Goal: Transaction & Acquisition: Purchase product/service

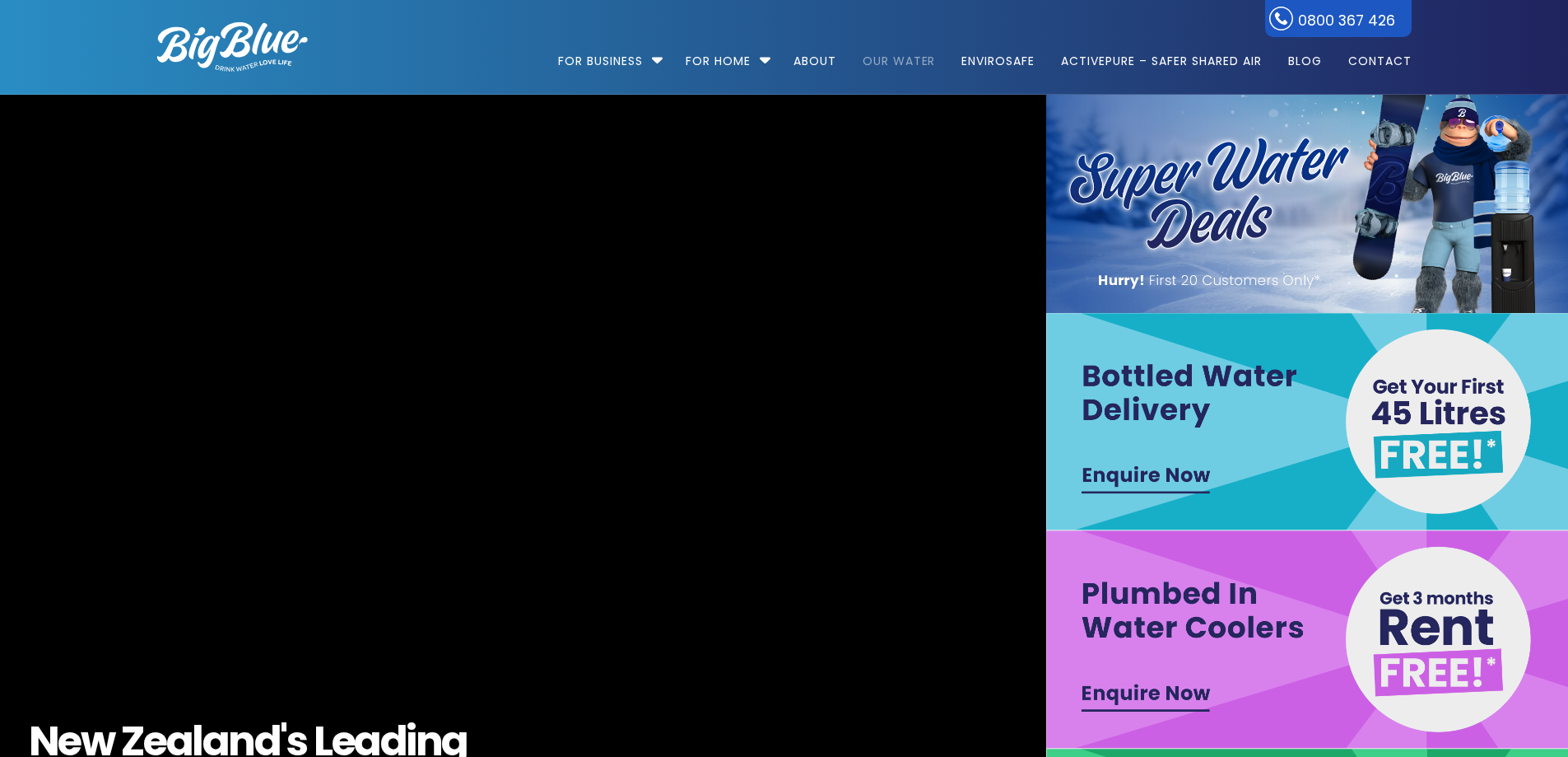
click at [897, 62] on link "Our Water" at bounding box center [900, 53] width 96 height 106
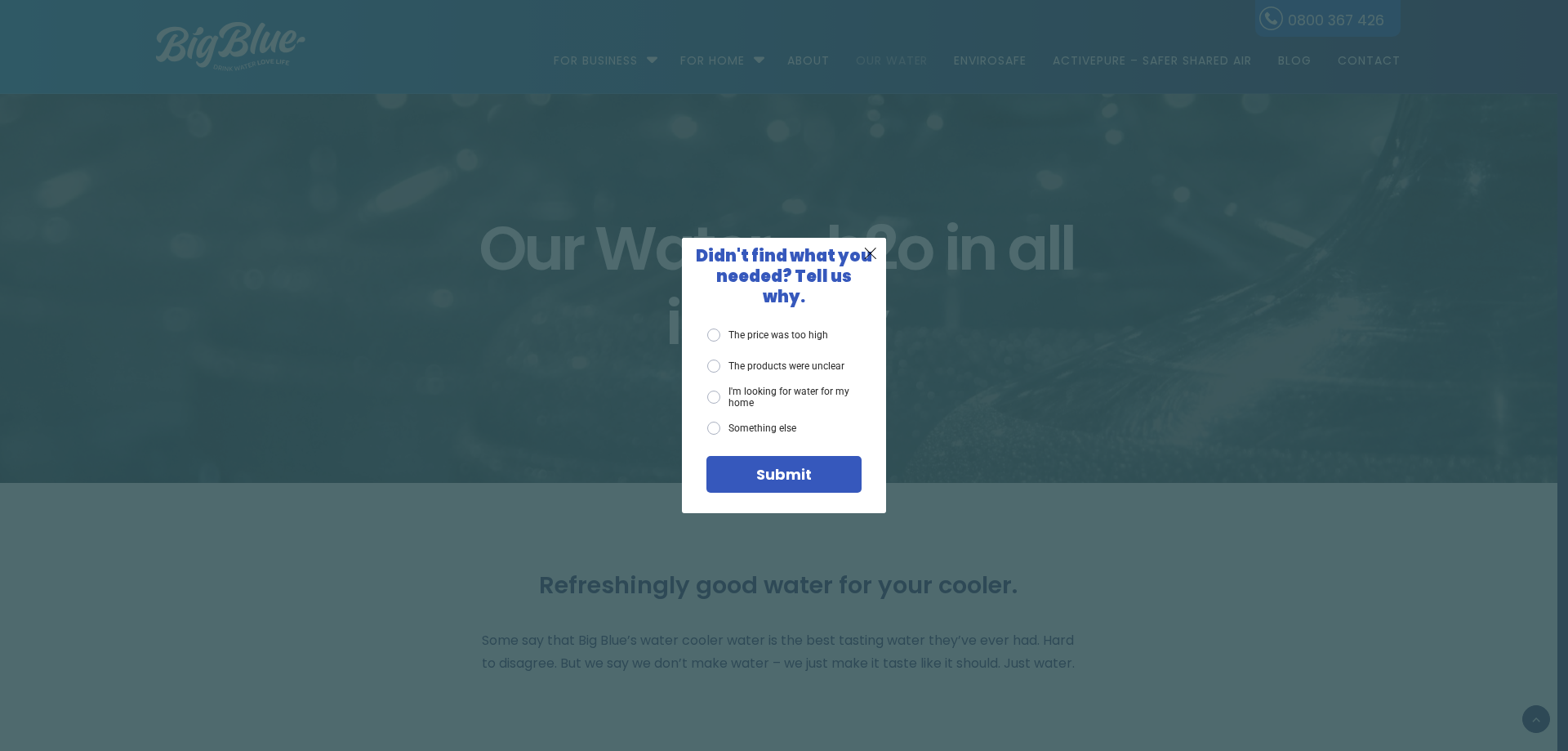
click at [815, 467] on div "Submit" at bounding box center [784, 475] width 130 height 15
click at [867, 249] on div "X" at bounding box center [872, 253] width 31 height 31
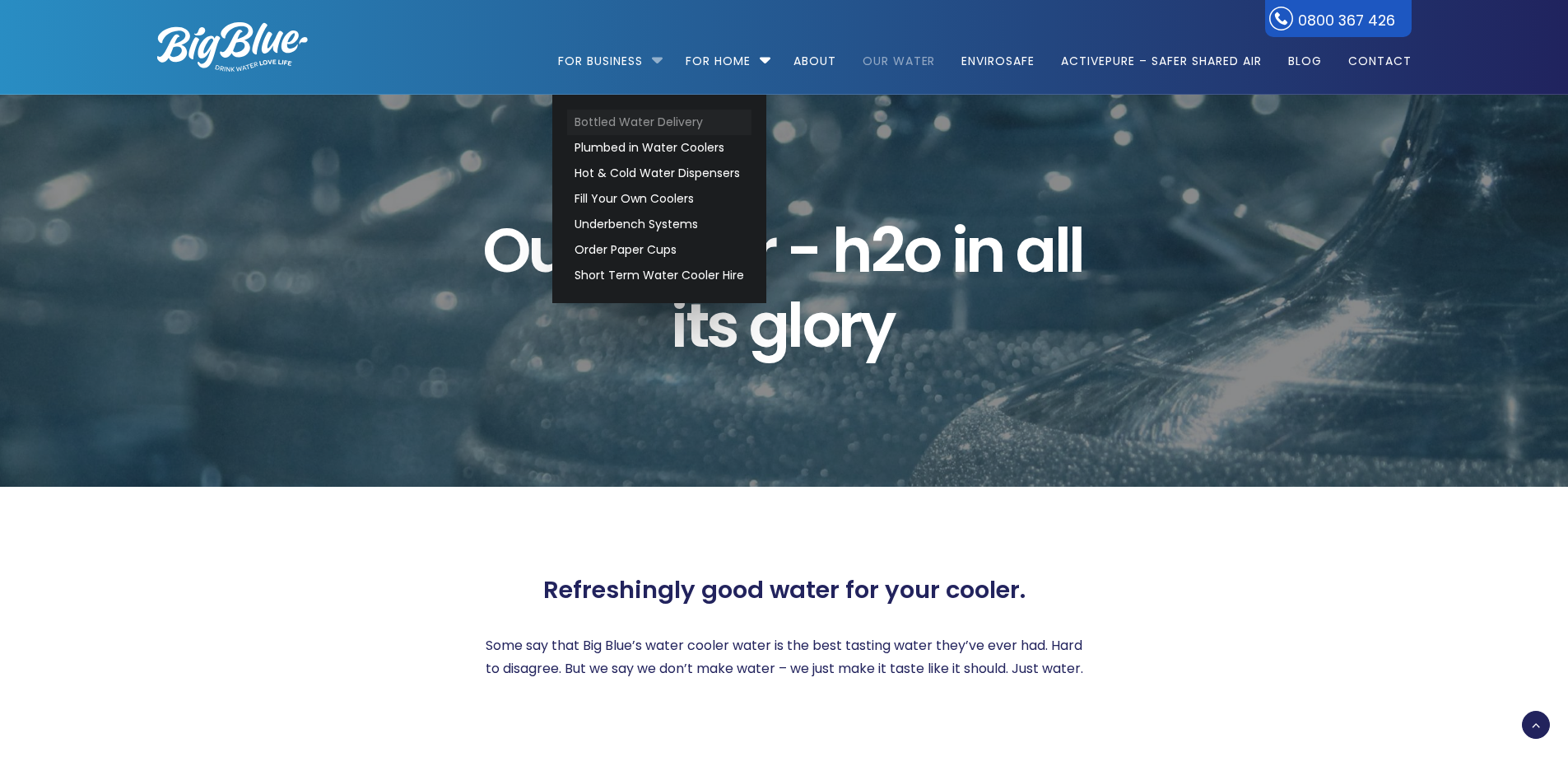
click at [652, 125] on link "Bottled Water Delivery" at bounding box center [659, 122] width 185 height 26
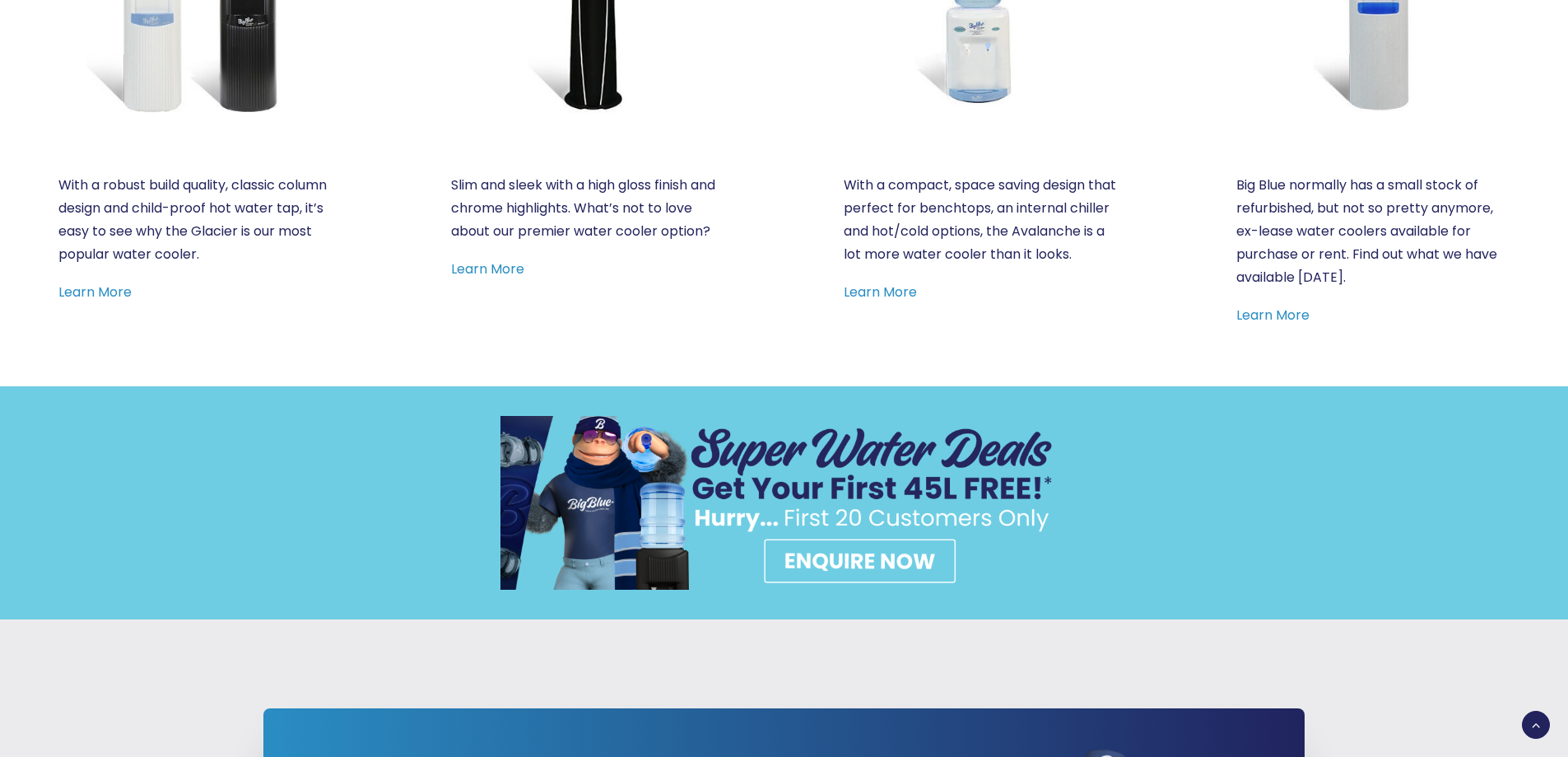
scroll to position [1647, 0]
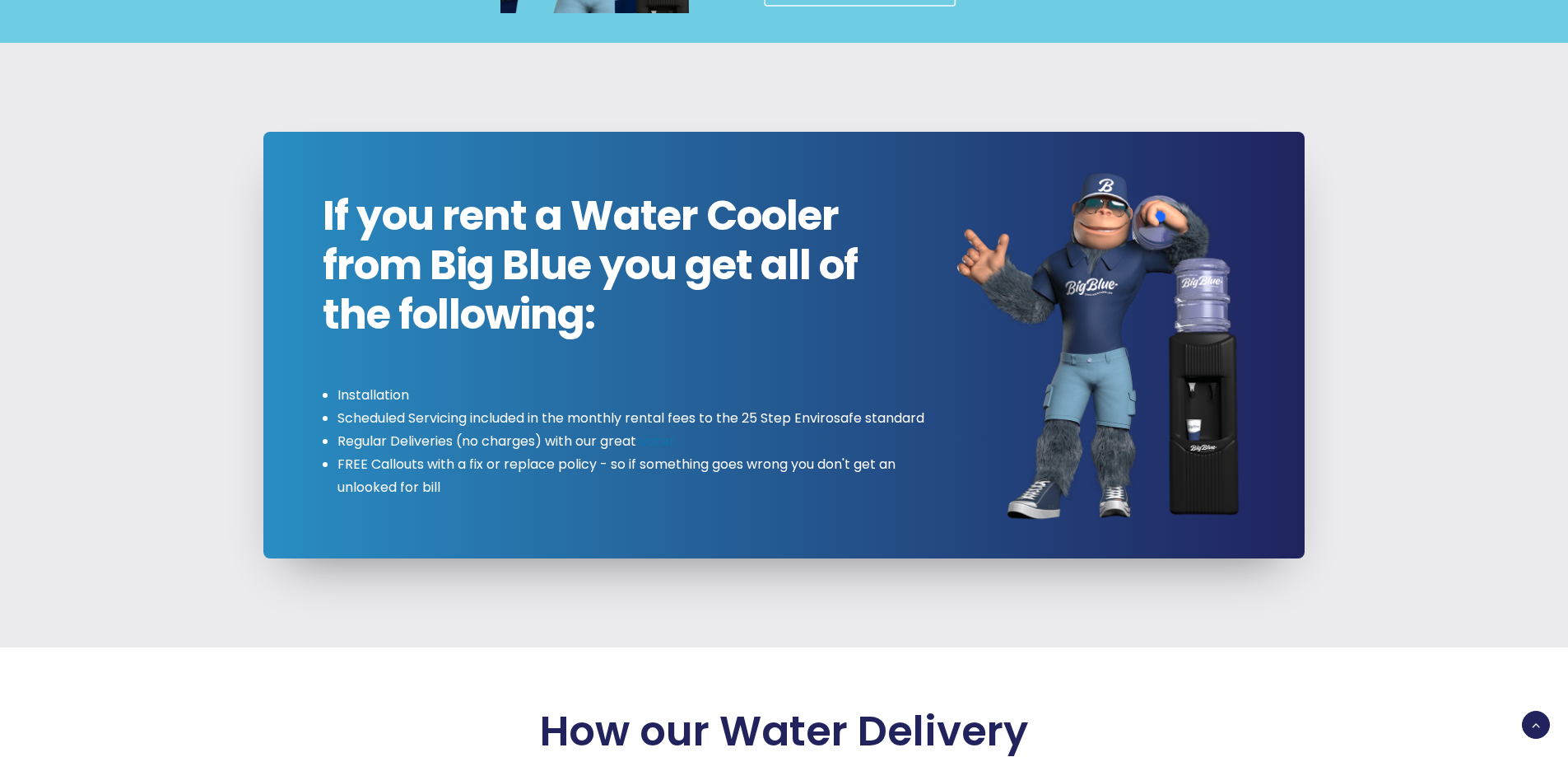
click at [668, 451] on link "water" at bounding box center [655, 441] width 39 height 19
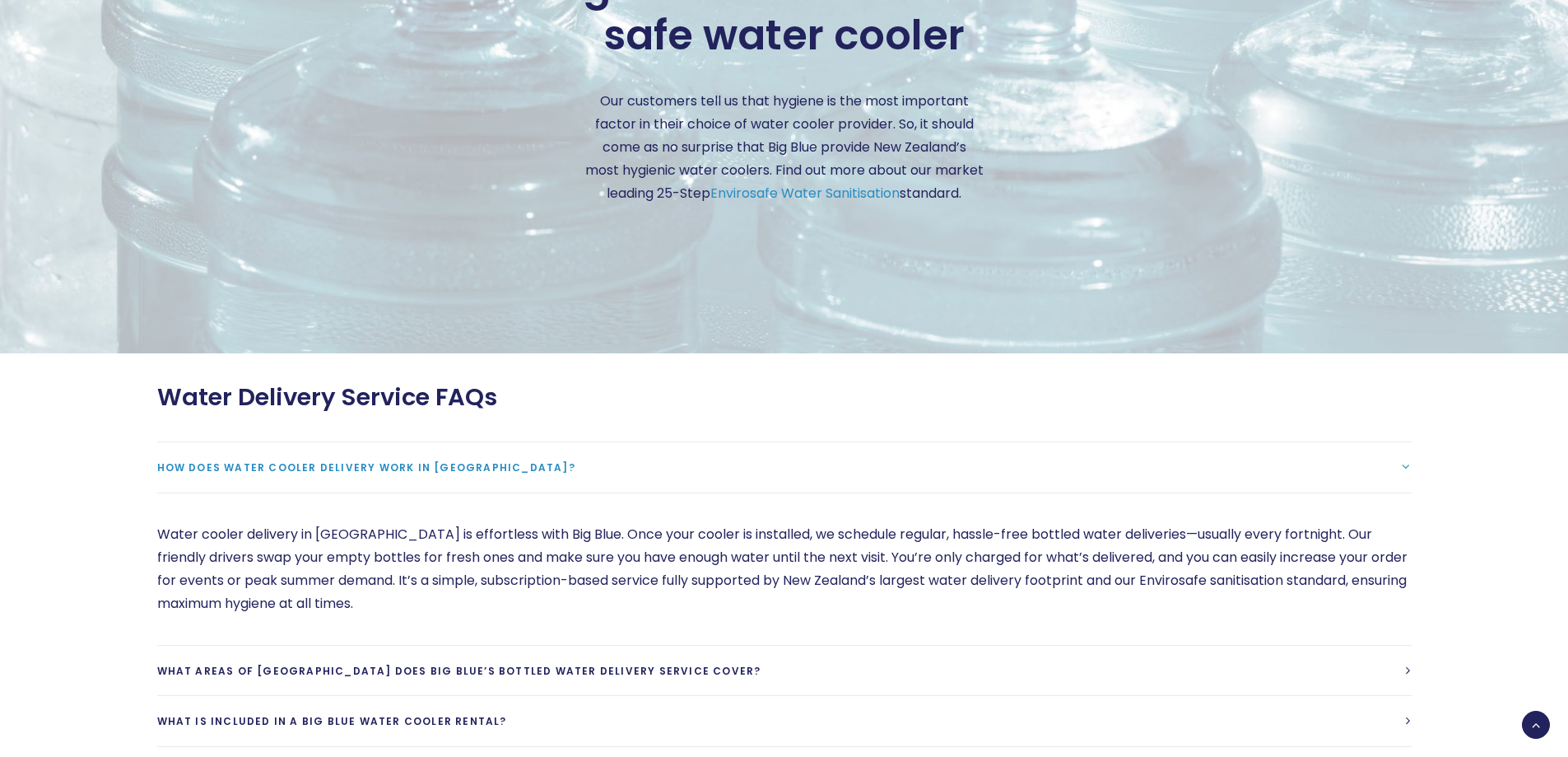
scroll to position [3459, 0]
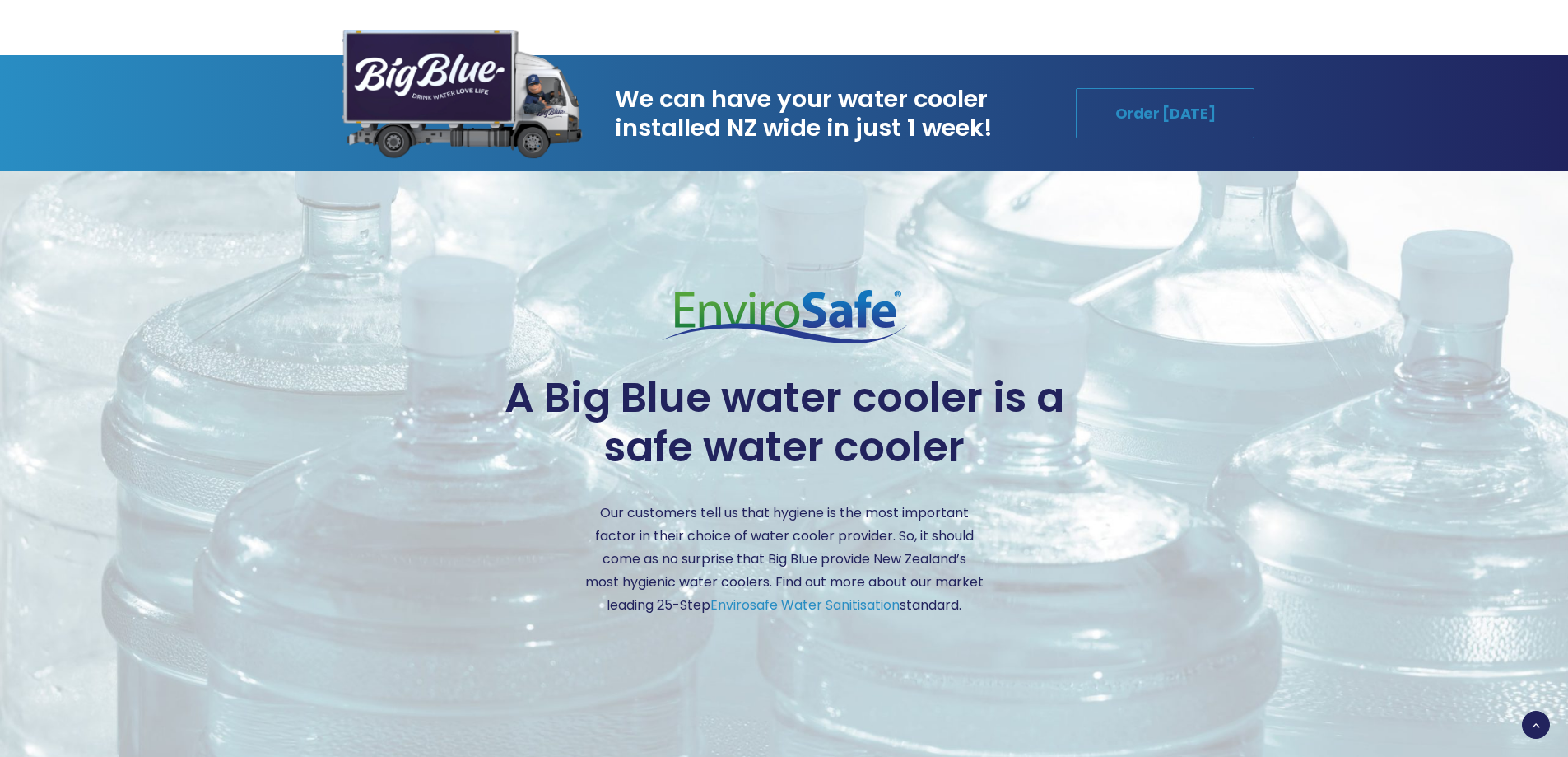
click at [1160, 124] on link "Order Today" at bounding box center [1166, 113] width 180 height 50
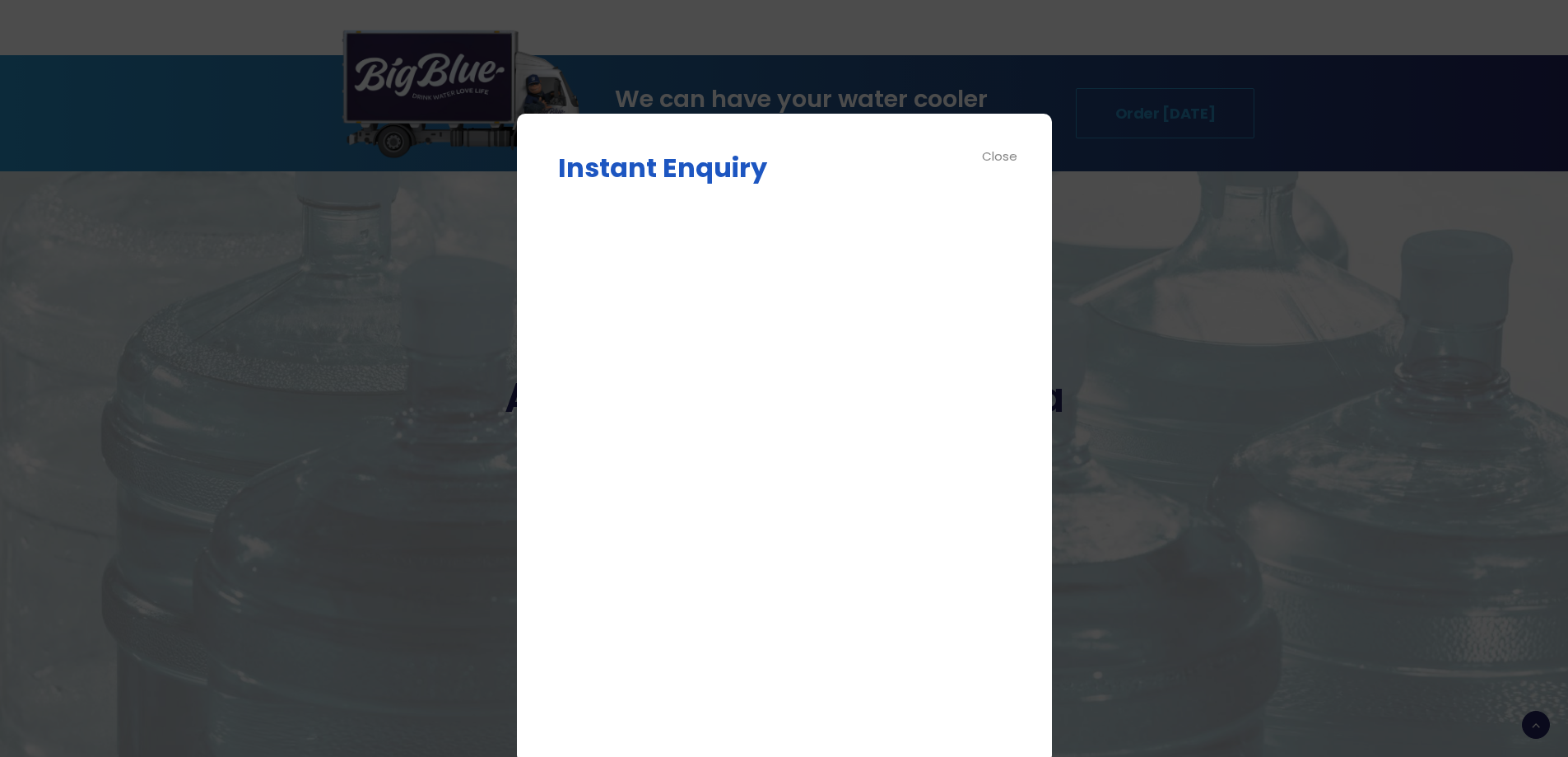
scroll to position [67, 0]
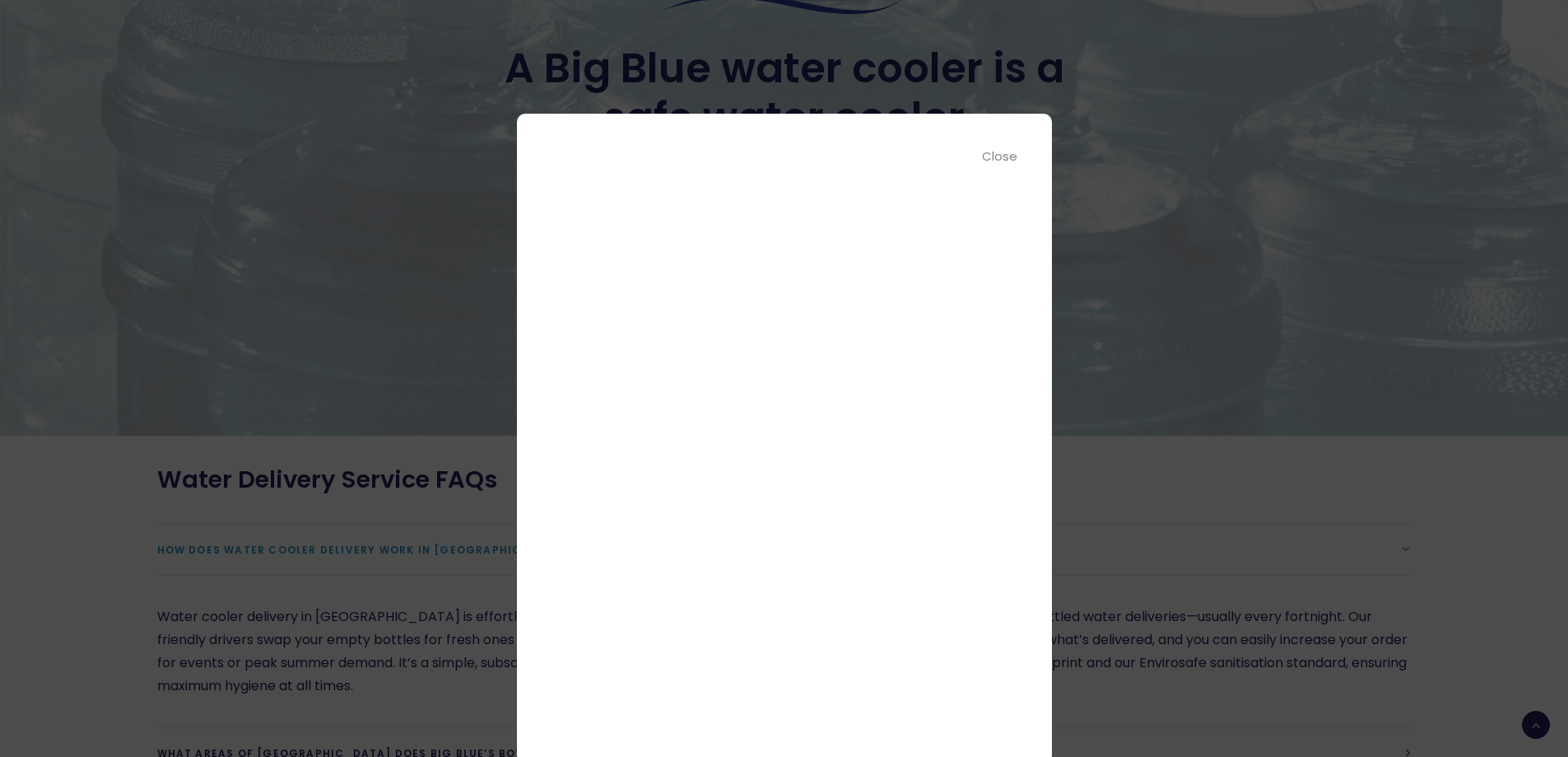
click at [1506, 223] on div at bounding box center [784, 378] width 1568 height 757
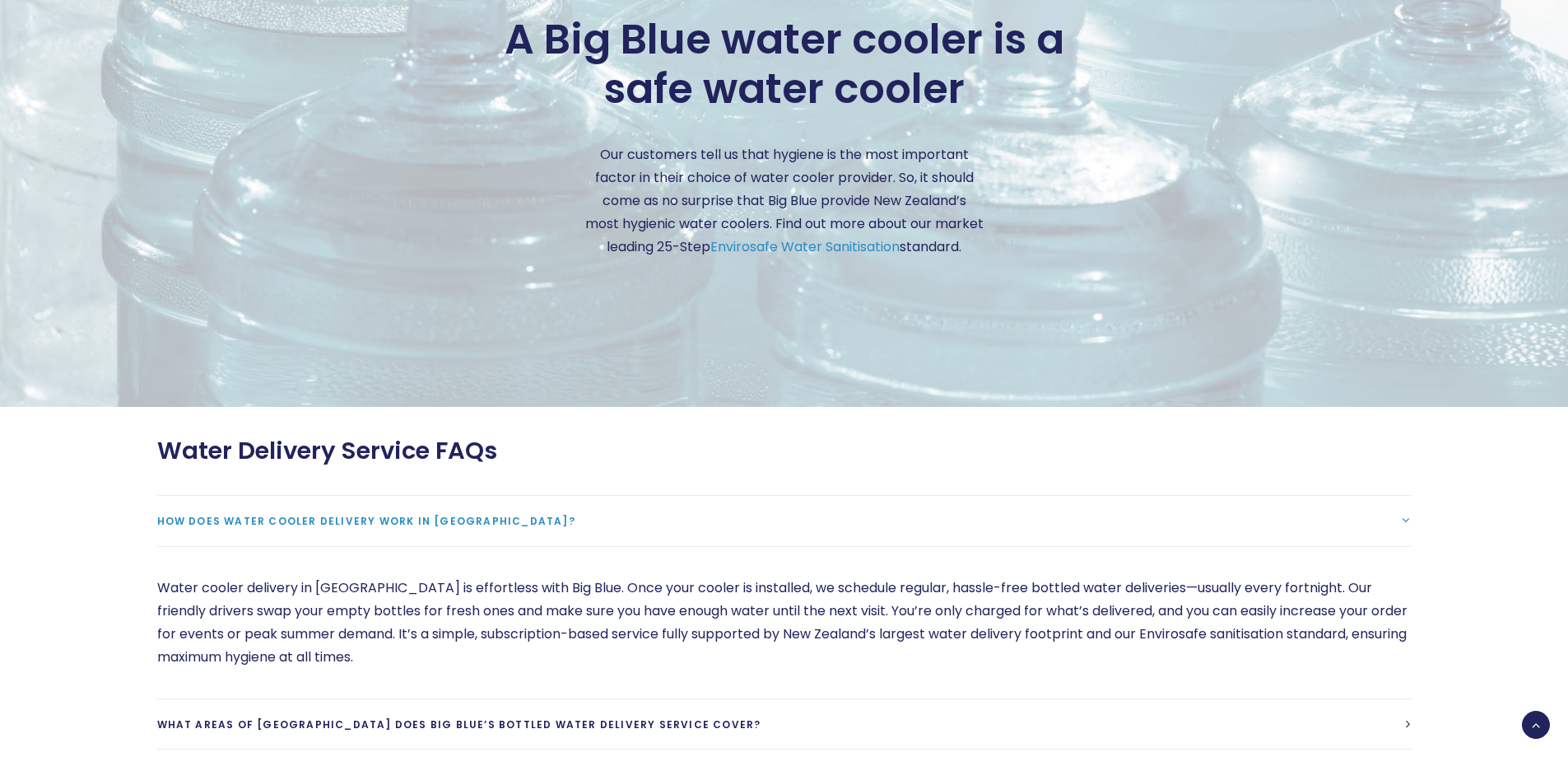
scroll to position [3600, 0]
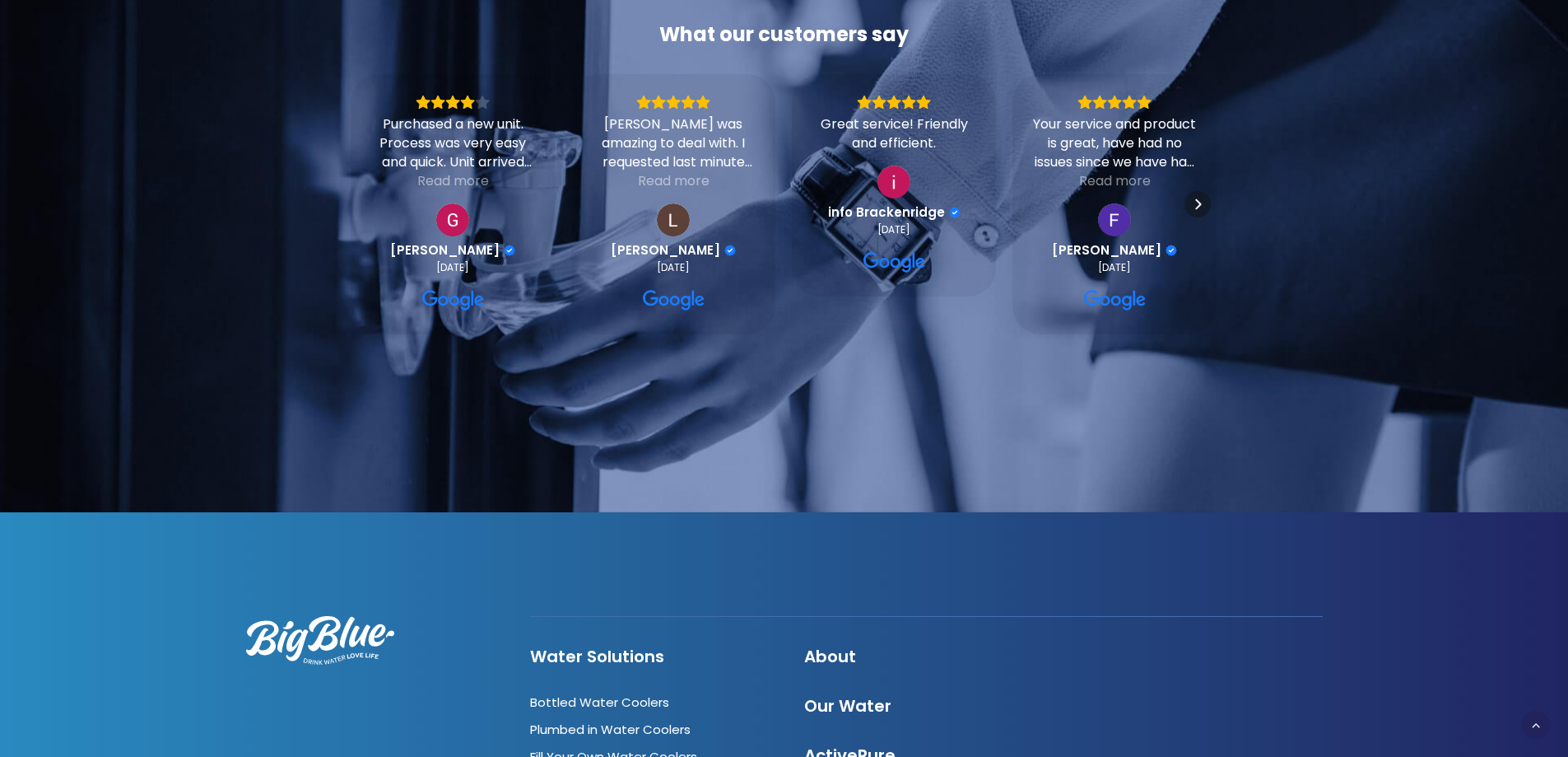
scroll to position [5712, 0]
